Goal: Task Accomplishment & Management: Complete application form

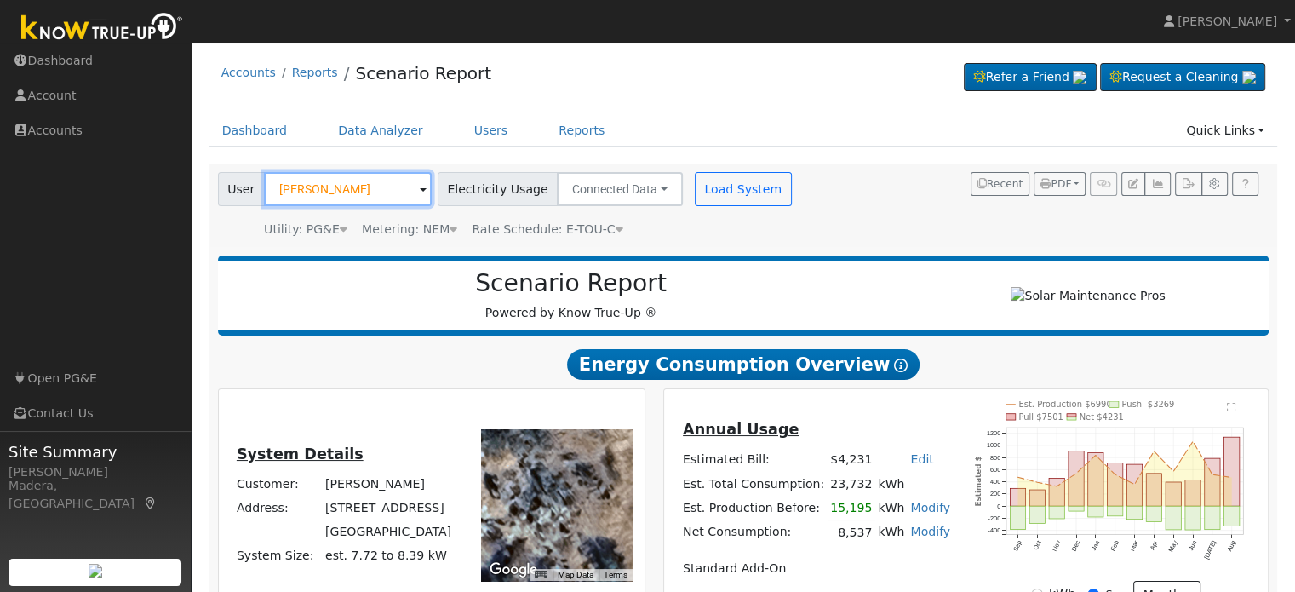
click at [347, 192] on input "[PERSON_NAME]" at bounding box center [348, 189] width 168 height 34
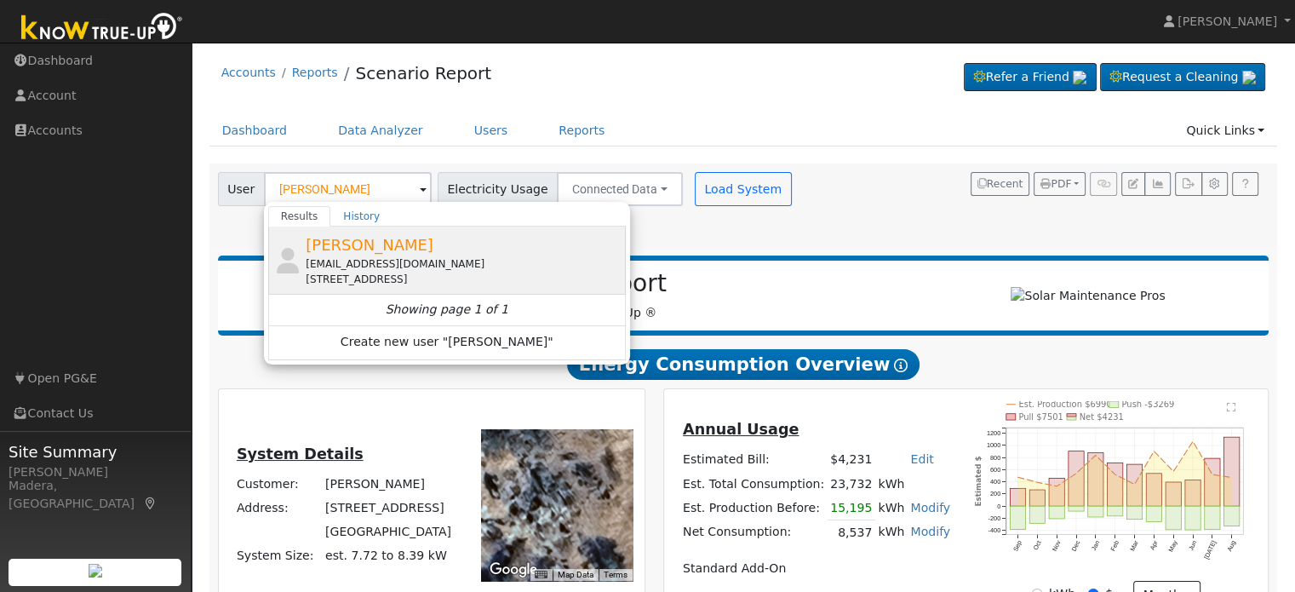
click at [439, 267] on div "[EMAIL_ADDRESS][DOMAIN_NAME]" at bounding box center [464, 263] width 316 height 15
type input "[PERSON_NAME]"
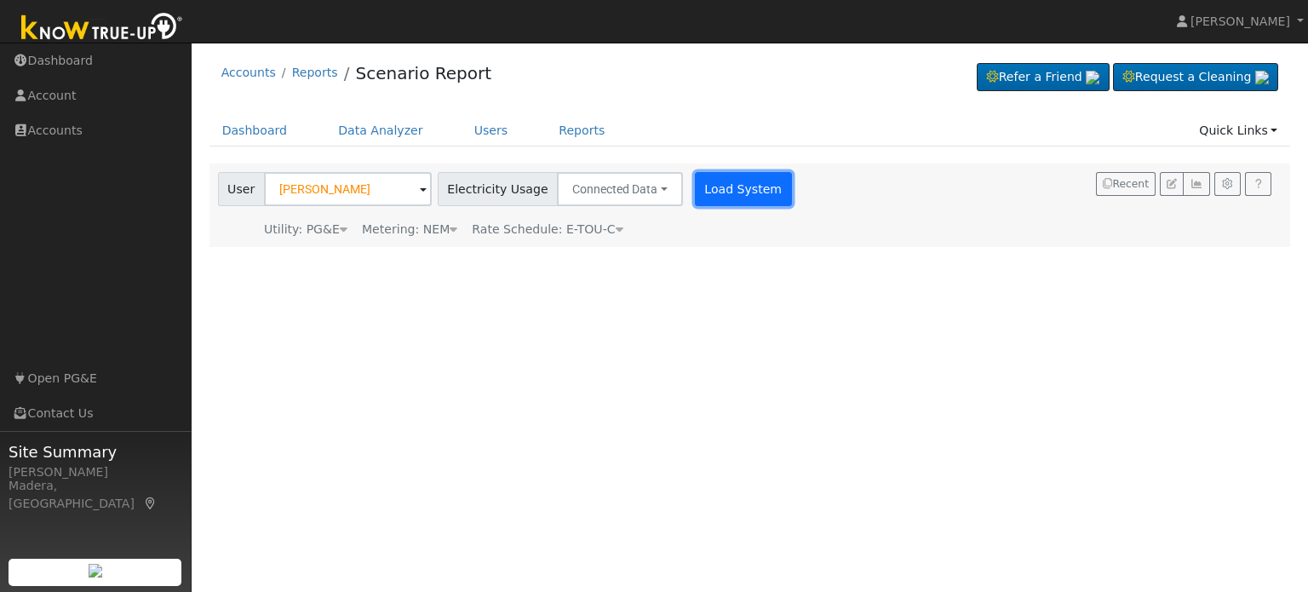
click at [721, 186] on button "Load System" at bounding box center [743, 189] width 97 height 34
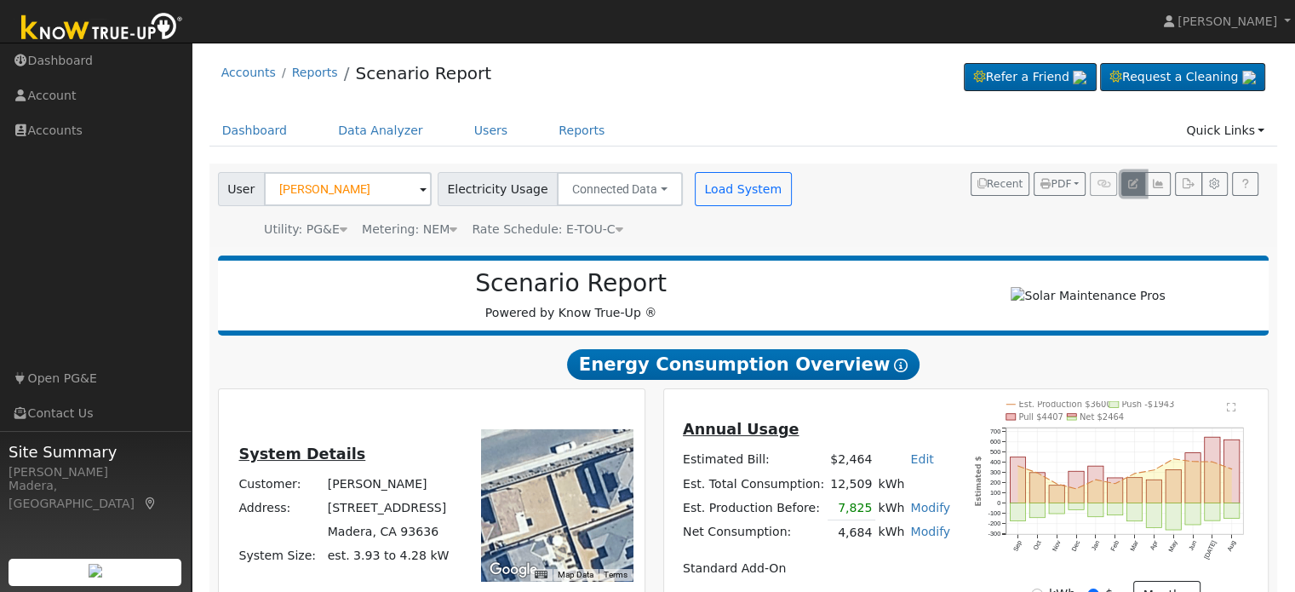
click at [1127, 180] on button "button" at bounding box center [1134, 184] width 24 height 24
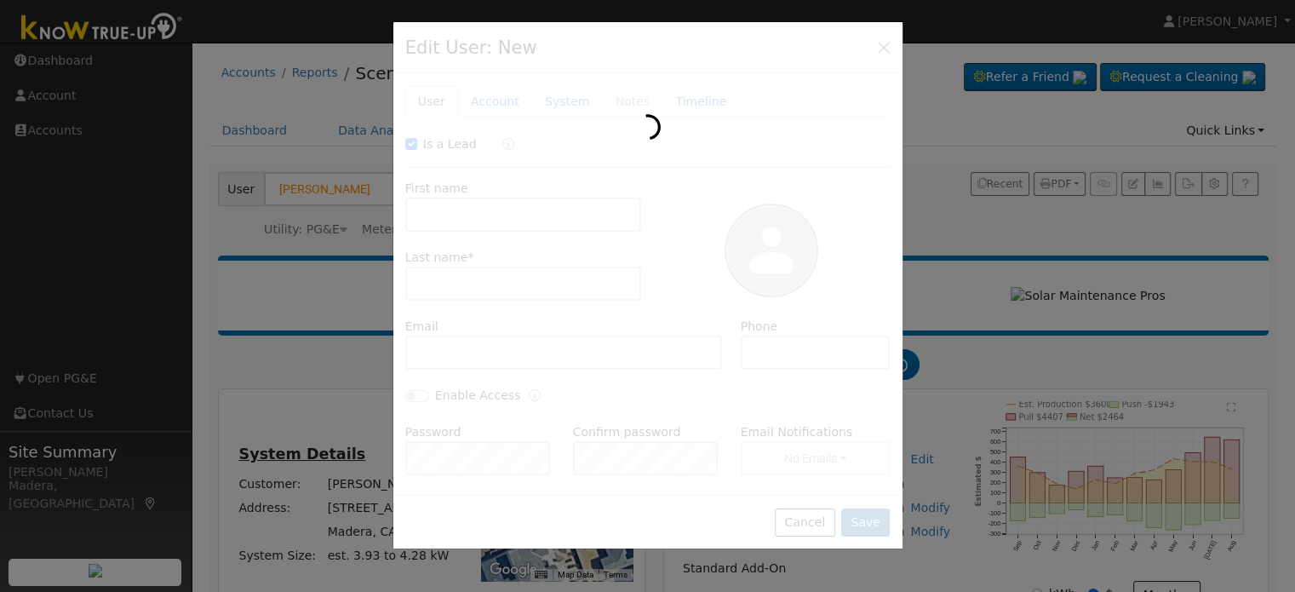
checkbox input "true"
type input "[PERSON_NAME]"
type input "Plantaz"
type input "[EMAIL_ADDRESS][DOMAIN_NAME]"
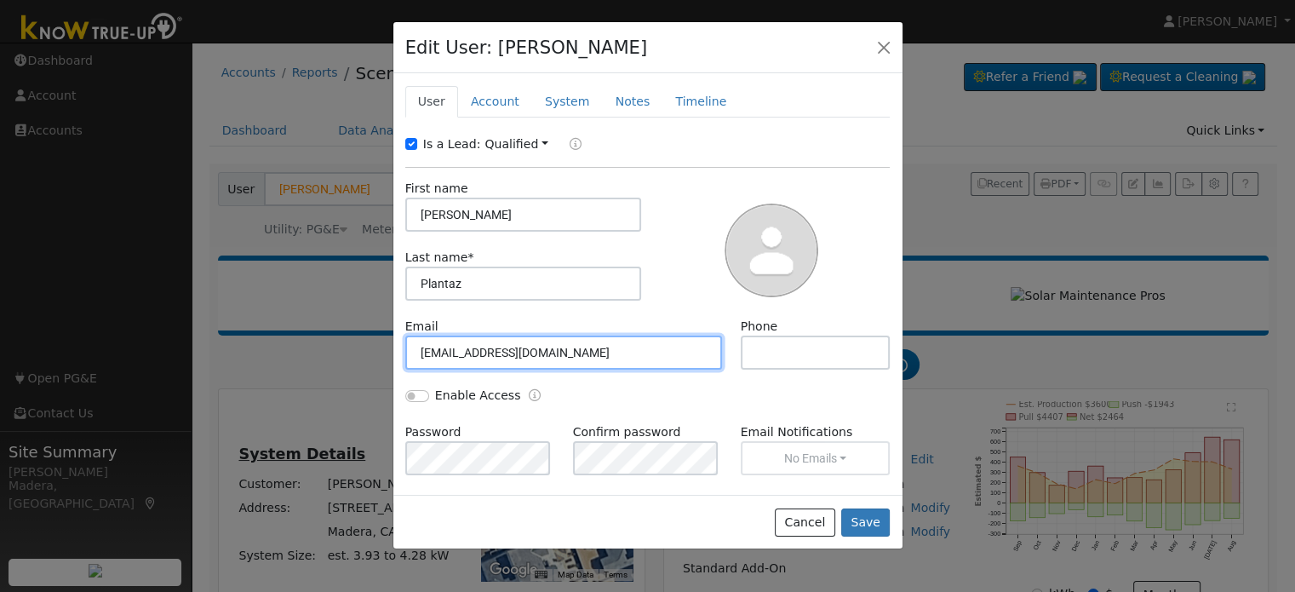
click at [486, 350] on input "[EMAIL_ADDRESS][DOMAIN_NAME]" at bounding box center [564, 353] width 318 height 34
